Goal: Information Seeking & Learning: Learn about a topic

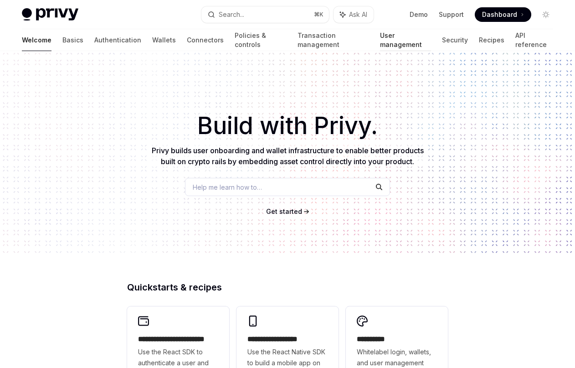
click at [380, 48] on link "User management" at bounding box center [405, 40] width 51 height 22
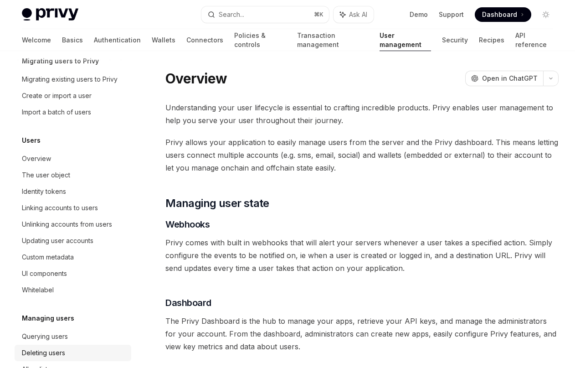
scroll to position [40, 0]
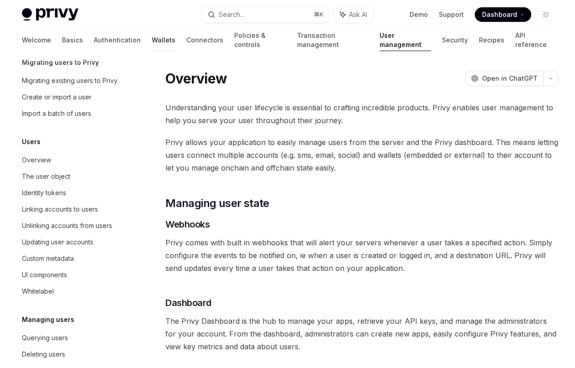
click at [152, 41] on link "Wallets" at bounding box center [164, 40] width 24 height 22
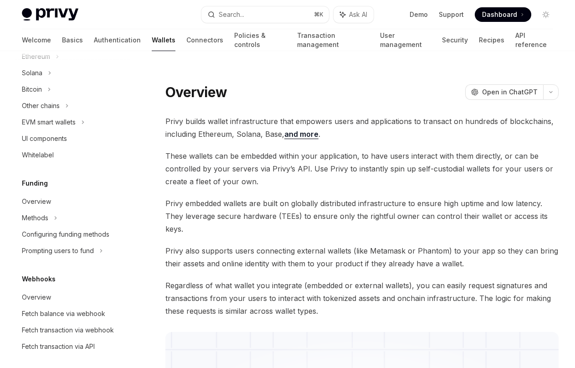
scroll to position [237, 0]
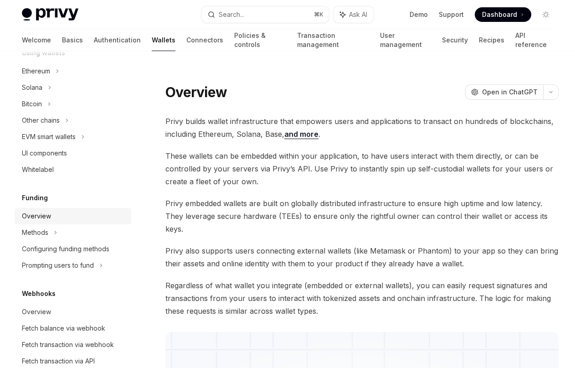
click at [42, 215] on div "Overview" at bounding box center [36, 215] width 29 height 11
type textarea "*"
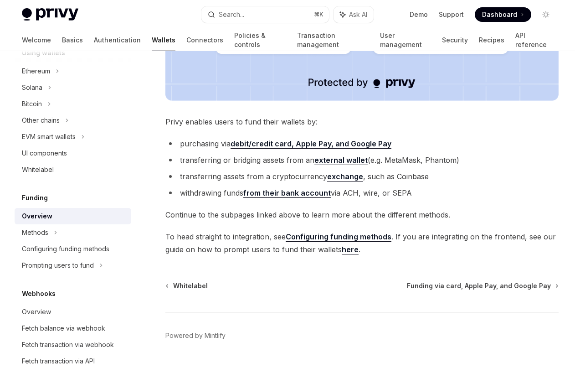
scroll to position [373, 0]
